Goal: Task Accomplishment & Management: Manage account settings

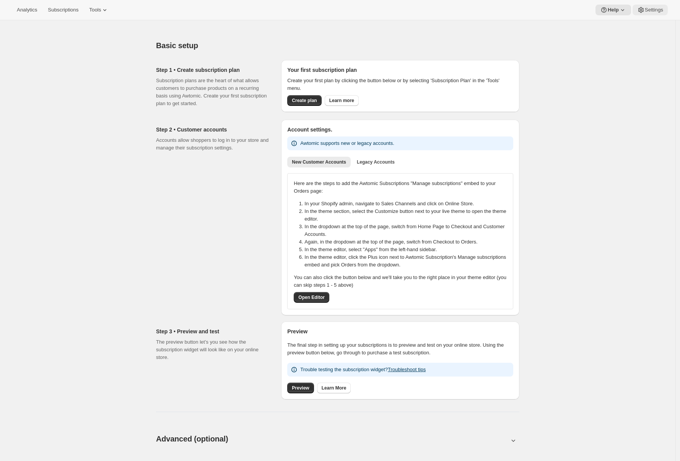
click at [659, 13] on button "Settings" at bounding box center [649, 10] width 35 height 11
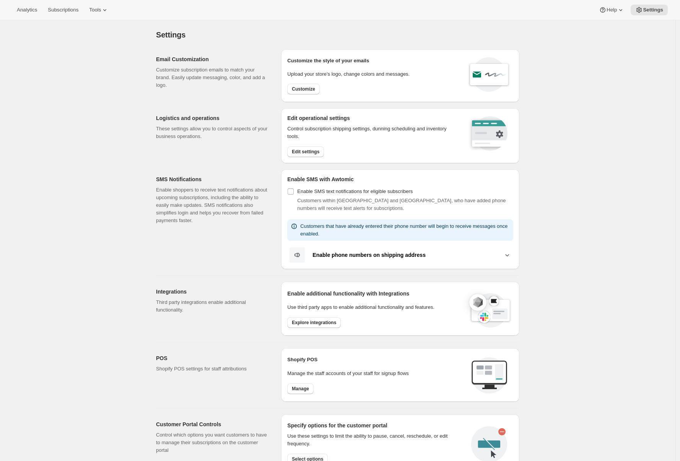
scroll to position [166, 0]
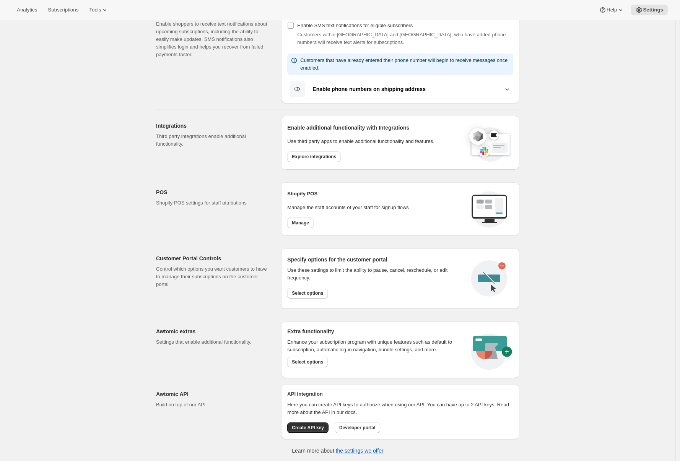
click at [91, 246] on div "Settings. This page is ready Settings Email Customization Customize subscriptio…" at bounding box center [337, 158] width 675 height 608
click at [312, 156] on span "Explore integrations" at bounding box center [314, 157] width 44 height 6
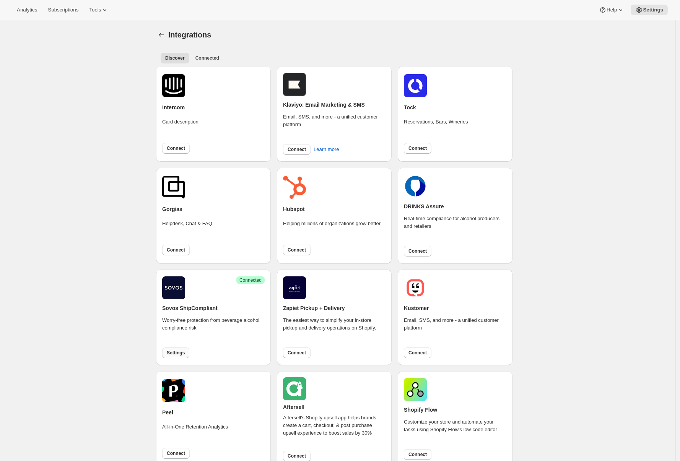
click at [182, 352] on span "Settings" at bounding box center [176, 353] width 18 height 6
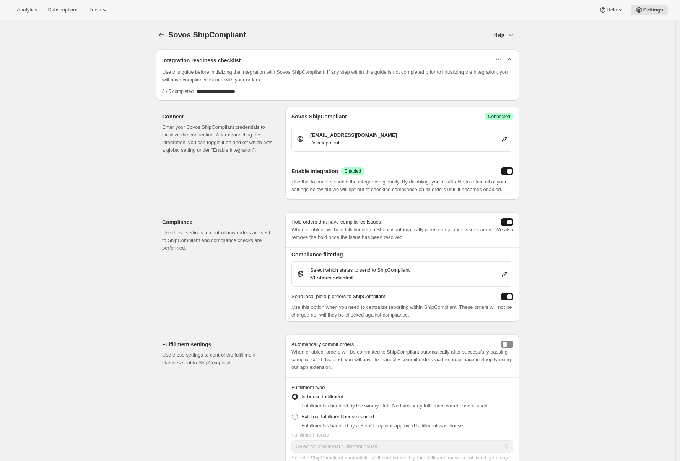
click at [512, 58] on icon "button" at bounding box center [509, 59] width 8 height 8
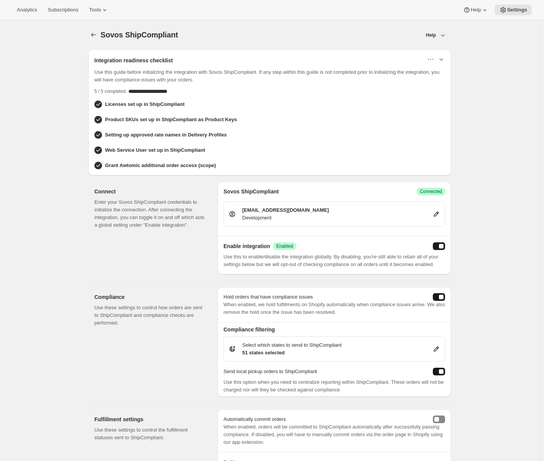
click at [48, 62] on div "Sovos ShipCompliant. This page is ready Sovos ShipCompliant Help Integration re…" at bounding box center [270, 432] width 540 height 825
click at [511, 8] on span "Settings" at bounding box center [517, 10] width 20 height 6
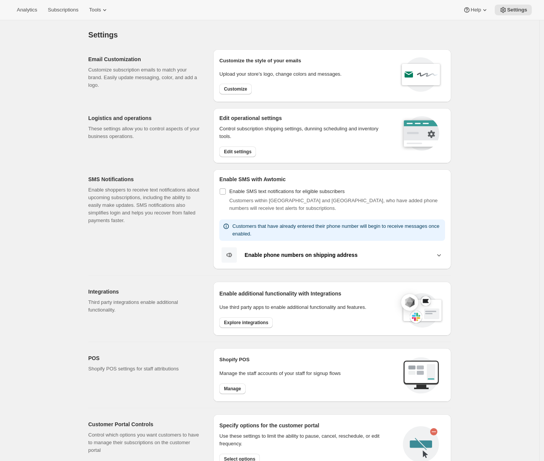
scroll to position [70, 0]
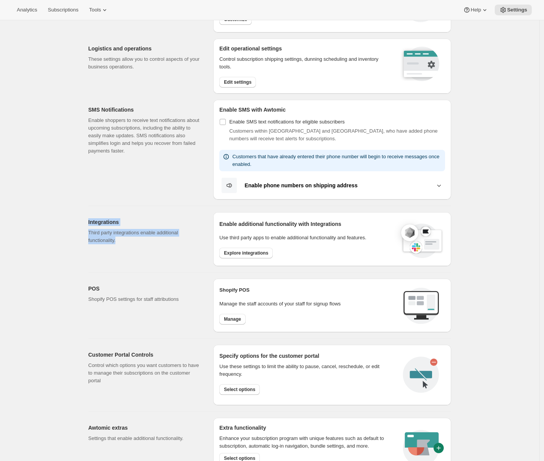
drag, startPoint x: 90, startPoint y: 221, endPoint x: 128, endPoint y: 237, distance: 41.1
click at [128, 237] on div "Integrations Third party integrations enable additional functionality." at bounding box center [144, 231] width 113 height 26
click at [129, 242] on p "Third party integrations enable additional functionality." at bounding box center [144, 236] width 113 height 15
click at [241, 253] on span "Explore integrations" at bounding box center [246, 253] width 44 height 6
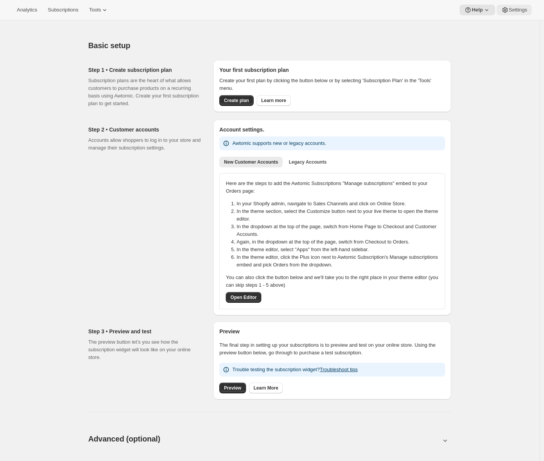
click at [513, 10] on span "Settings" at bounding box center [518, 10] width 18 height 6
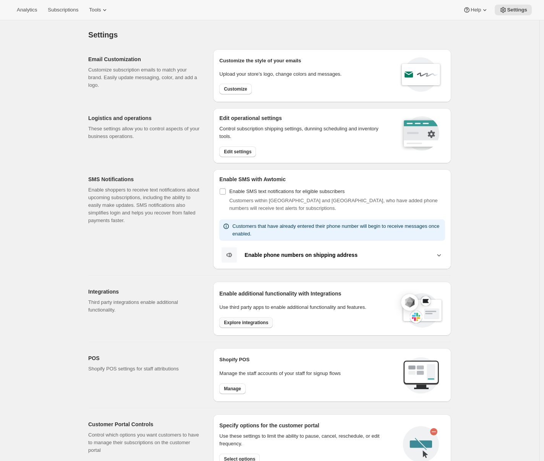
click at [259, 322] on span "Explore integrations" at bounding box center [246, 323] width 44 height 6
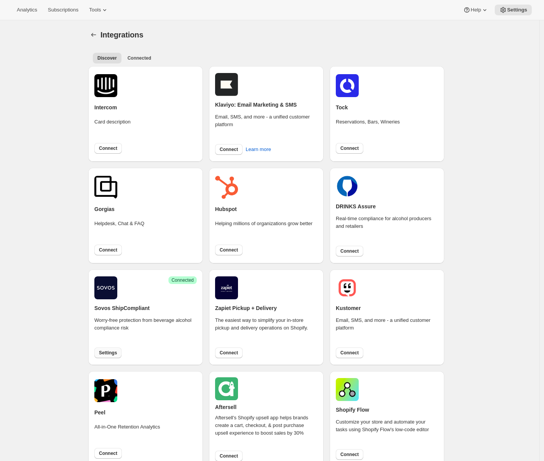
click at [114, 355] on span "Settings" at bounding box center [108, 353] width 18 height 6
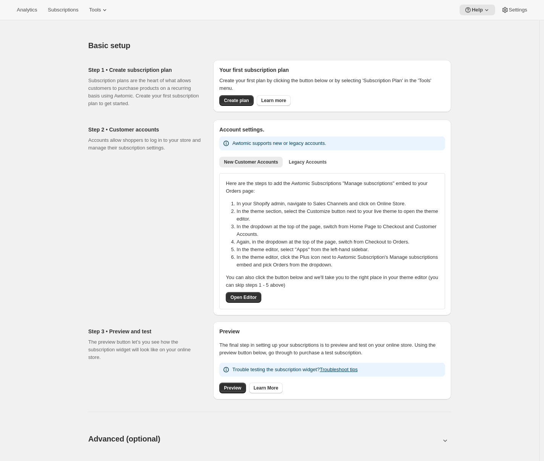
click at [484, 85] on div "Basic setup. This page is ready Basic setup Step 1 • Create subscription plan S…" at bounding box center [270, 454] width 540 height 868
